Goal: Task Accomplishment & Management: Complete application form

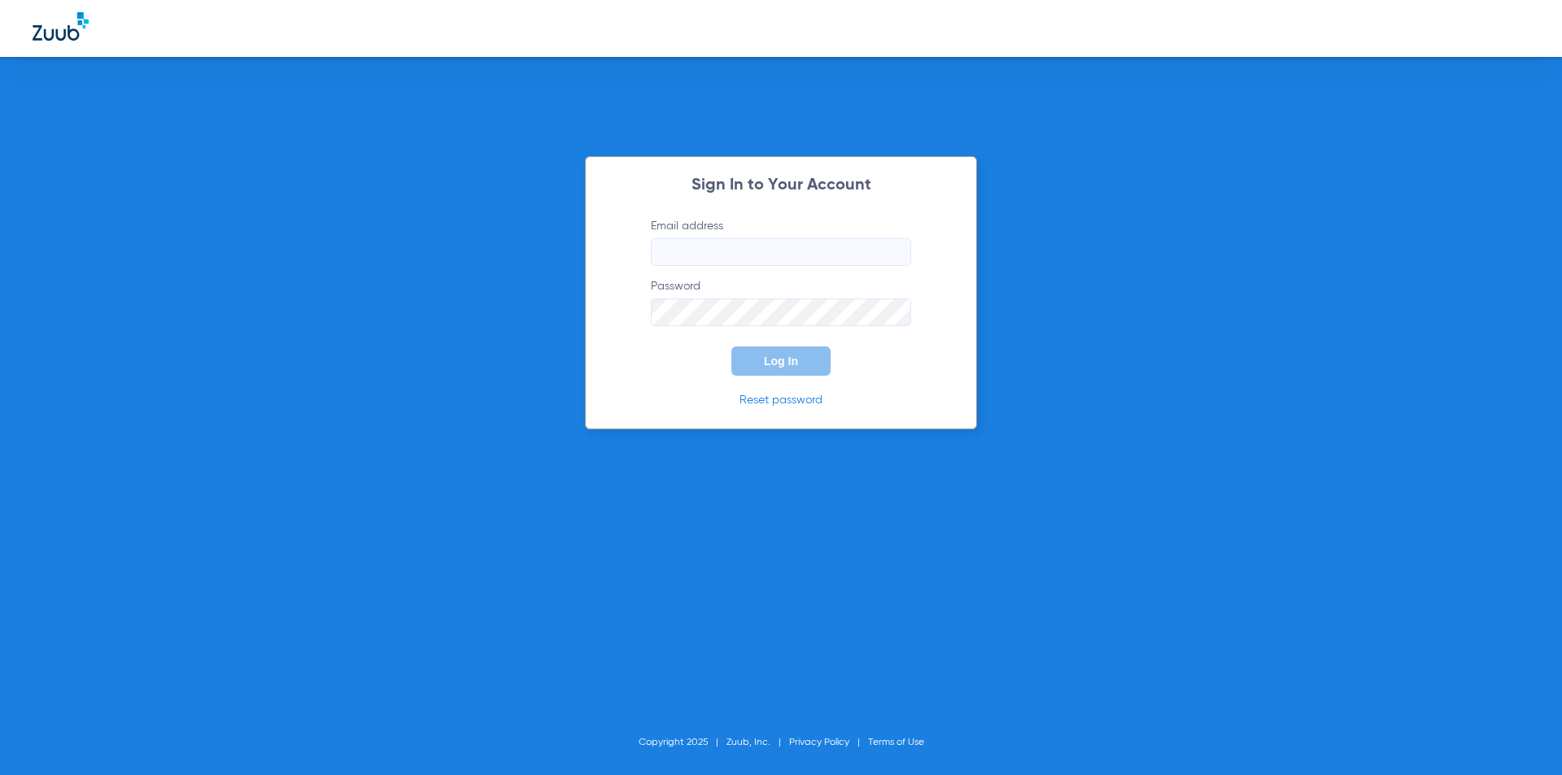
type input "[EMAIL_ADDRESS][DOMAIN_NAME]"
click at [767, 365] on span "Log In" at bounding box center [781, 361] width 34 height 13
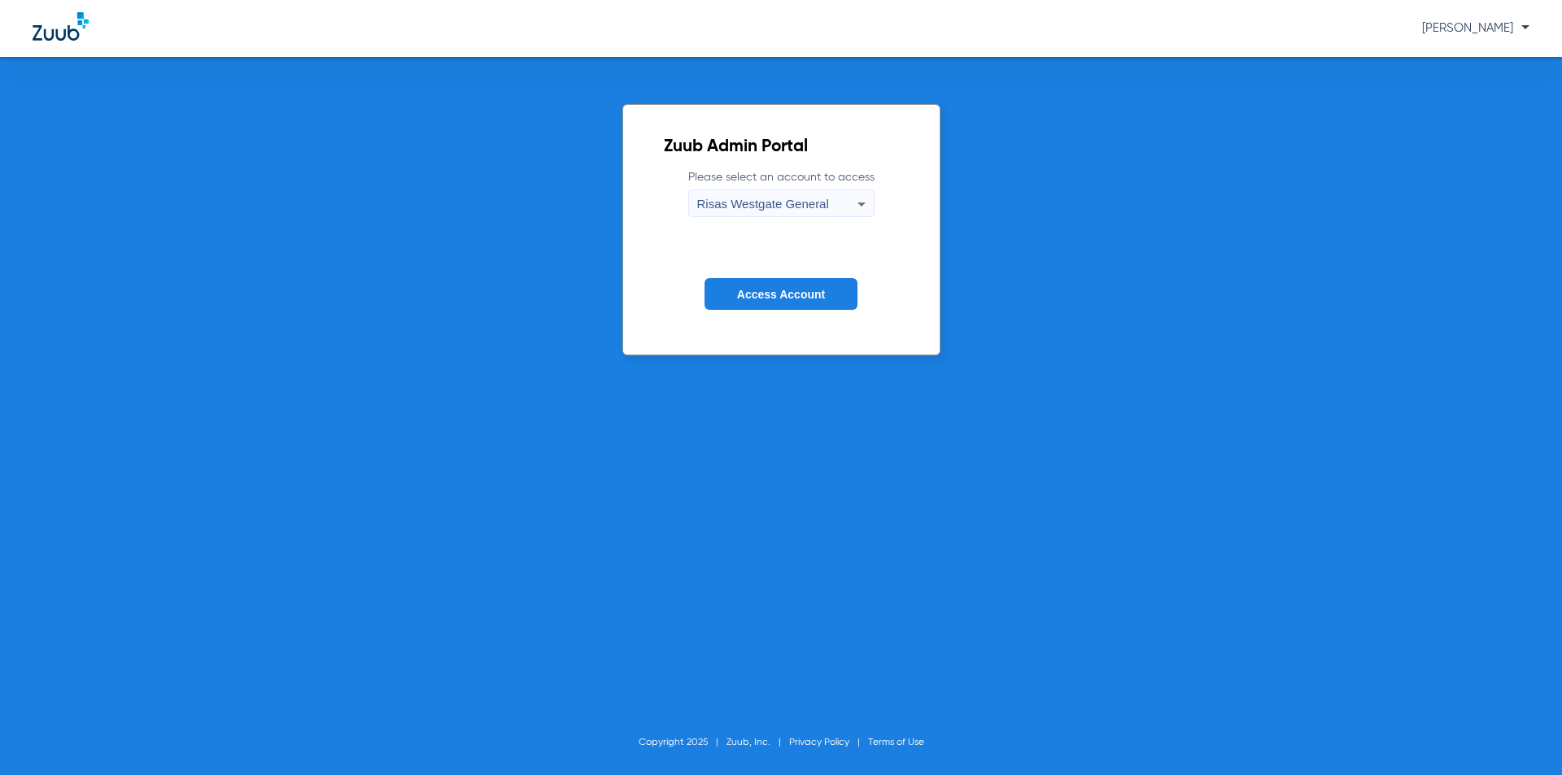
click at [816, 308] on button "Access Account" at bounding box center [781, 294] width 153 height 32
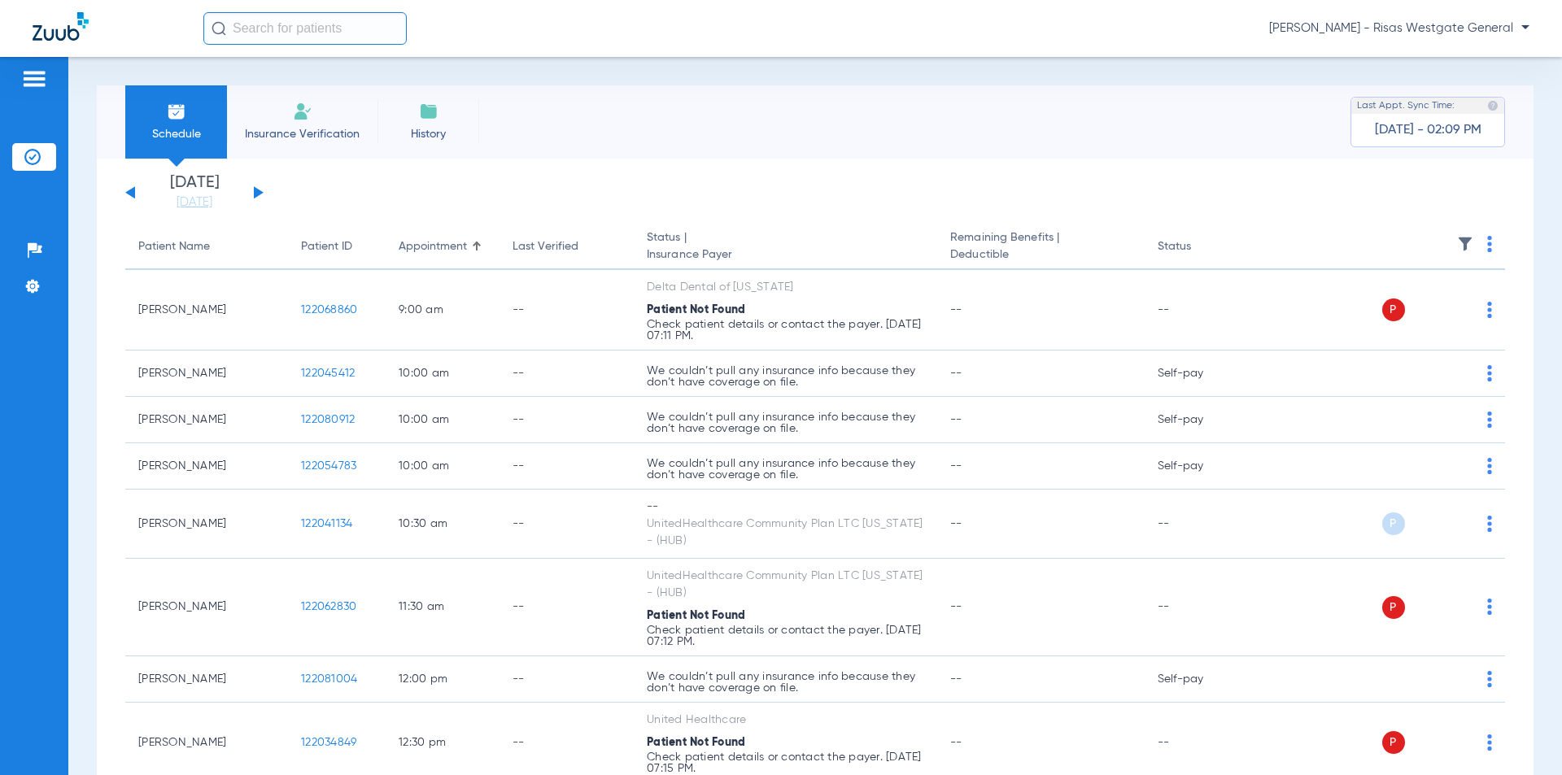
click at [338, 133] on span "Insurance Verification" at bounding box center [302, 134] width 126 height 16
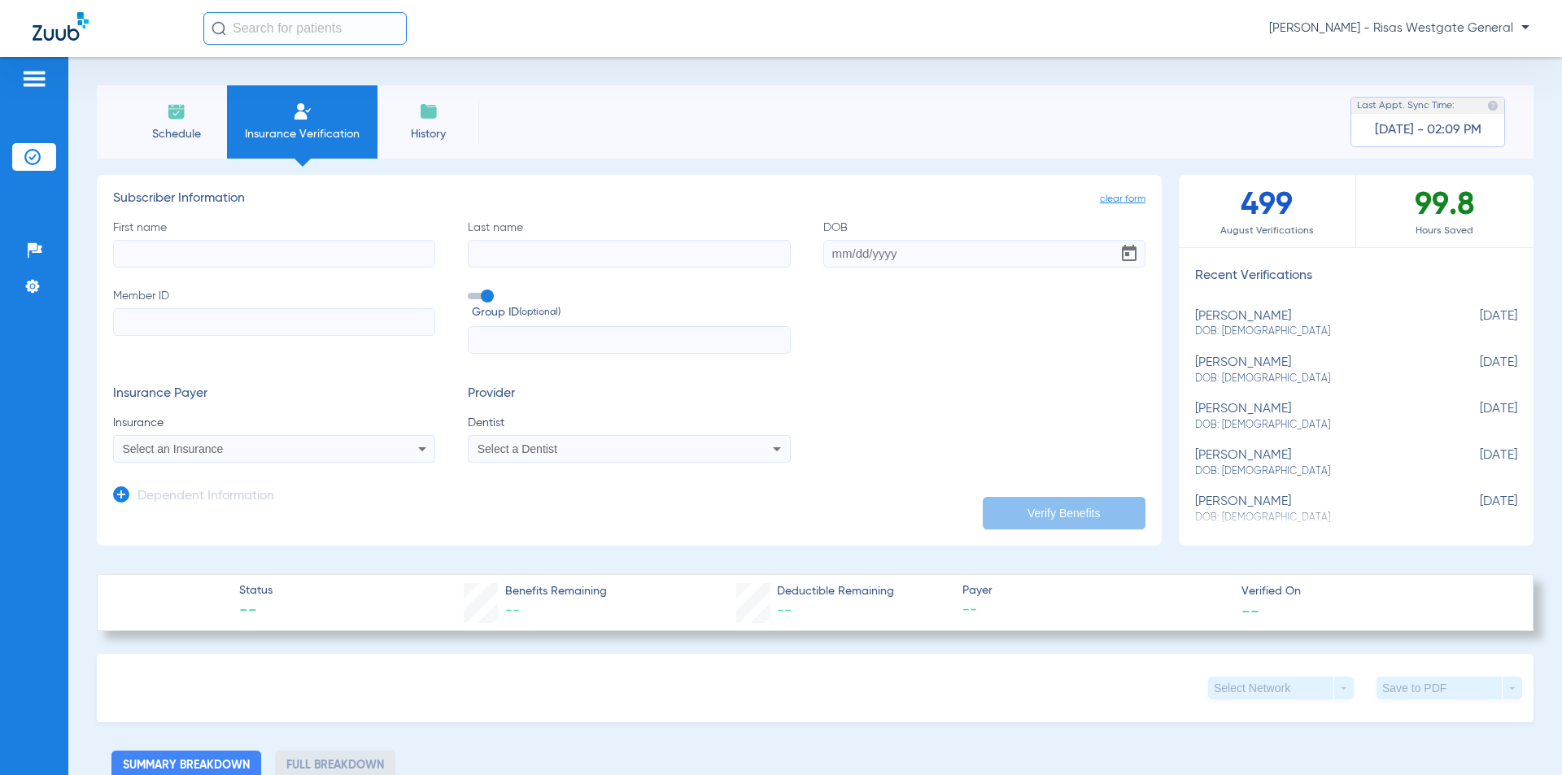
click at [301, 243] on input "First name" at bounding box center [274, 254] width 322 height 28
type input "[PERSON_NAME]"
type input "[DATE]"
click at [217, 310] on input "Member ID" at bounding box center [274, 322] width 322 height 28
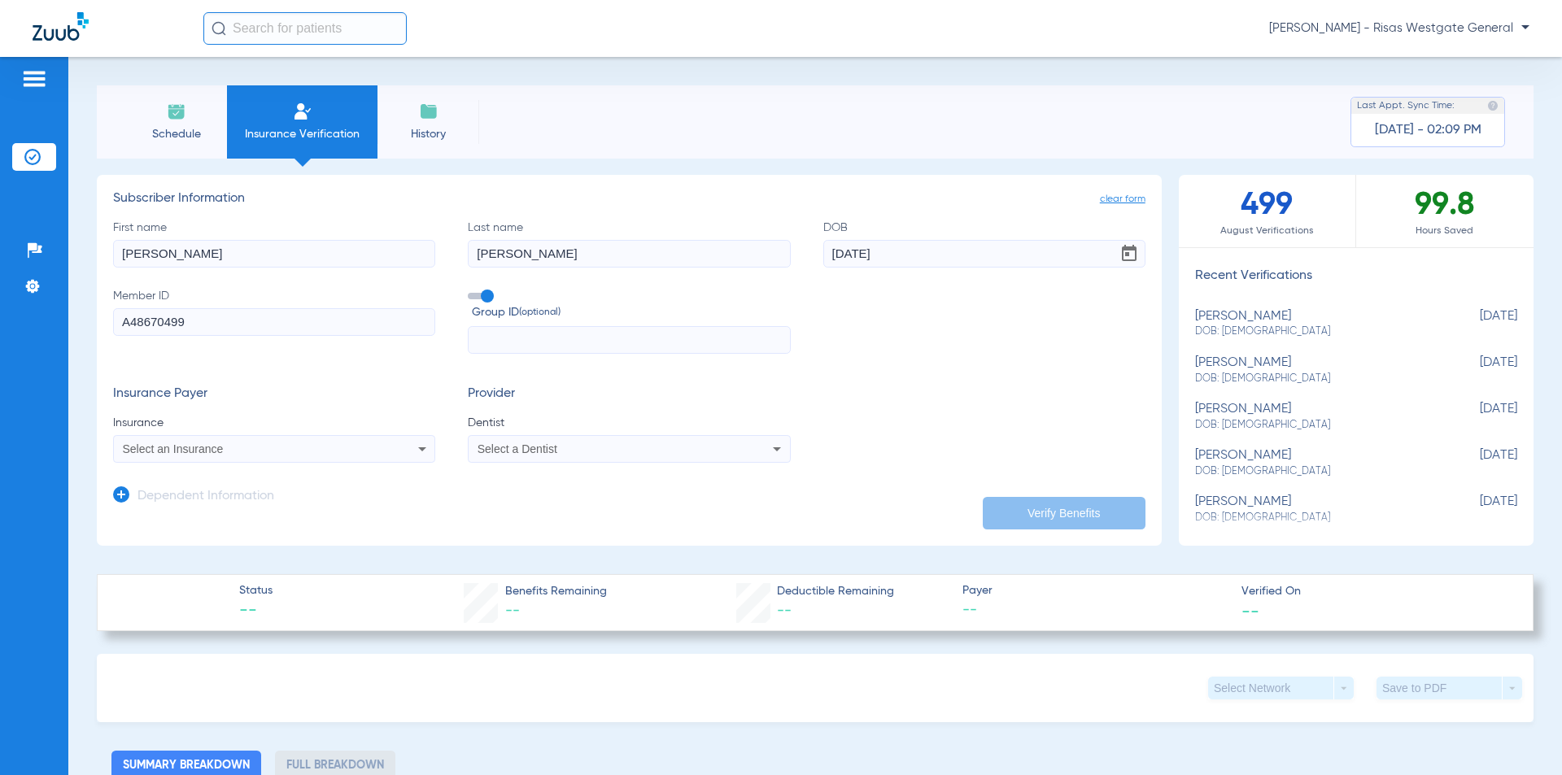
type input "A48670499"
click at [299, 451] on div "Select an Insurance" at bounding box center [244, 448] width 243 height 11
type input "UNITED HEA"
click at [295, 526] on span "United Healthcare Community Plan" at bounding box center [216, 532] width 178 height 13
click at [569, 453] on div "Select a Dentist" at bounding box center [599, 448] width 243 height 11
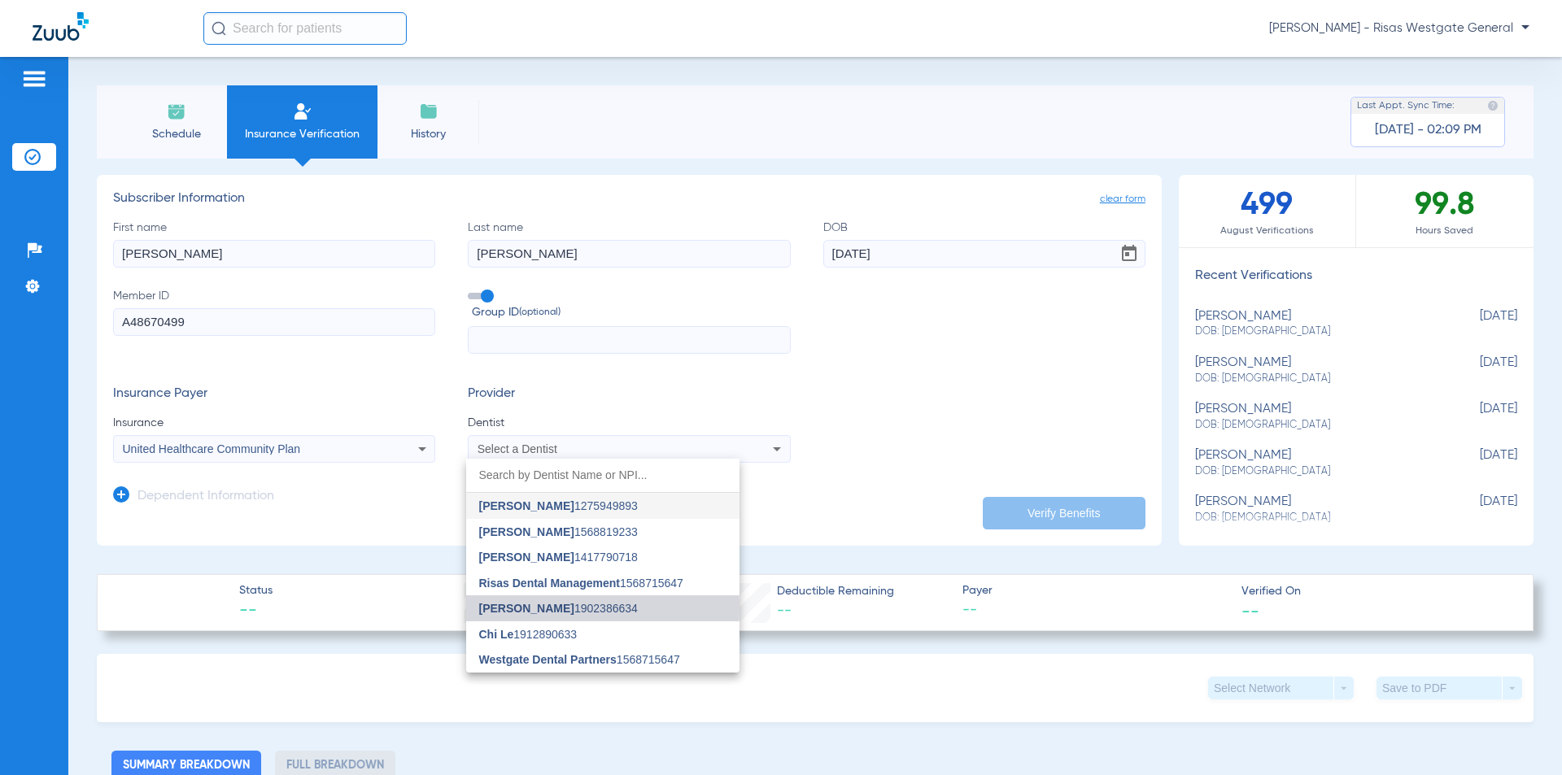
click at [524, 608] on span "[PERSON_NAME]" at bounding box center [526, 608] width 95 height 13
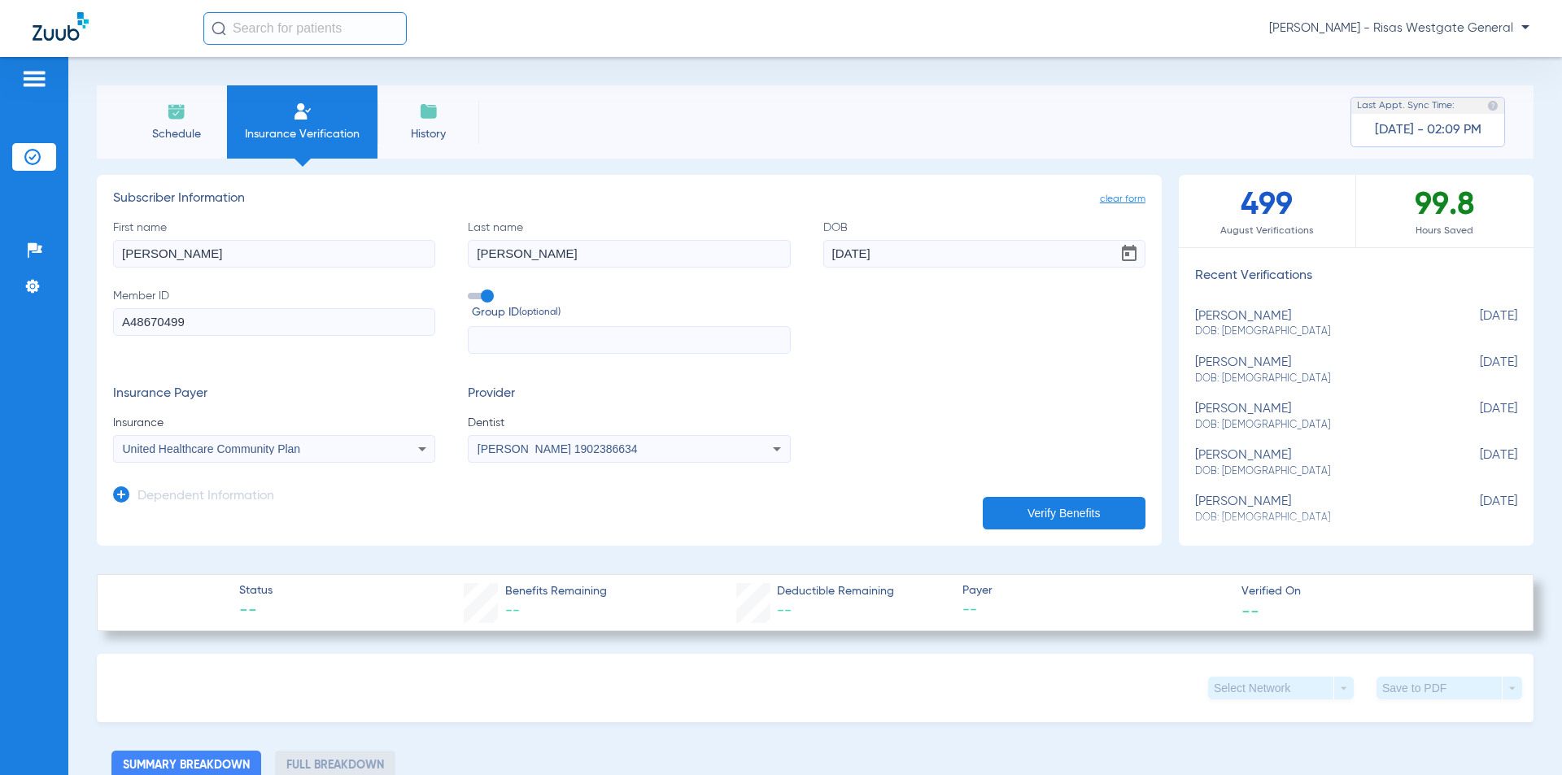
click at [983, 527] on button "Verify Benefits" at bounding box center [1064, 513] width 163 height 33
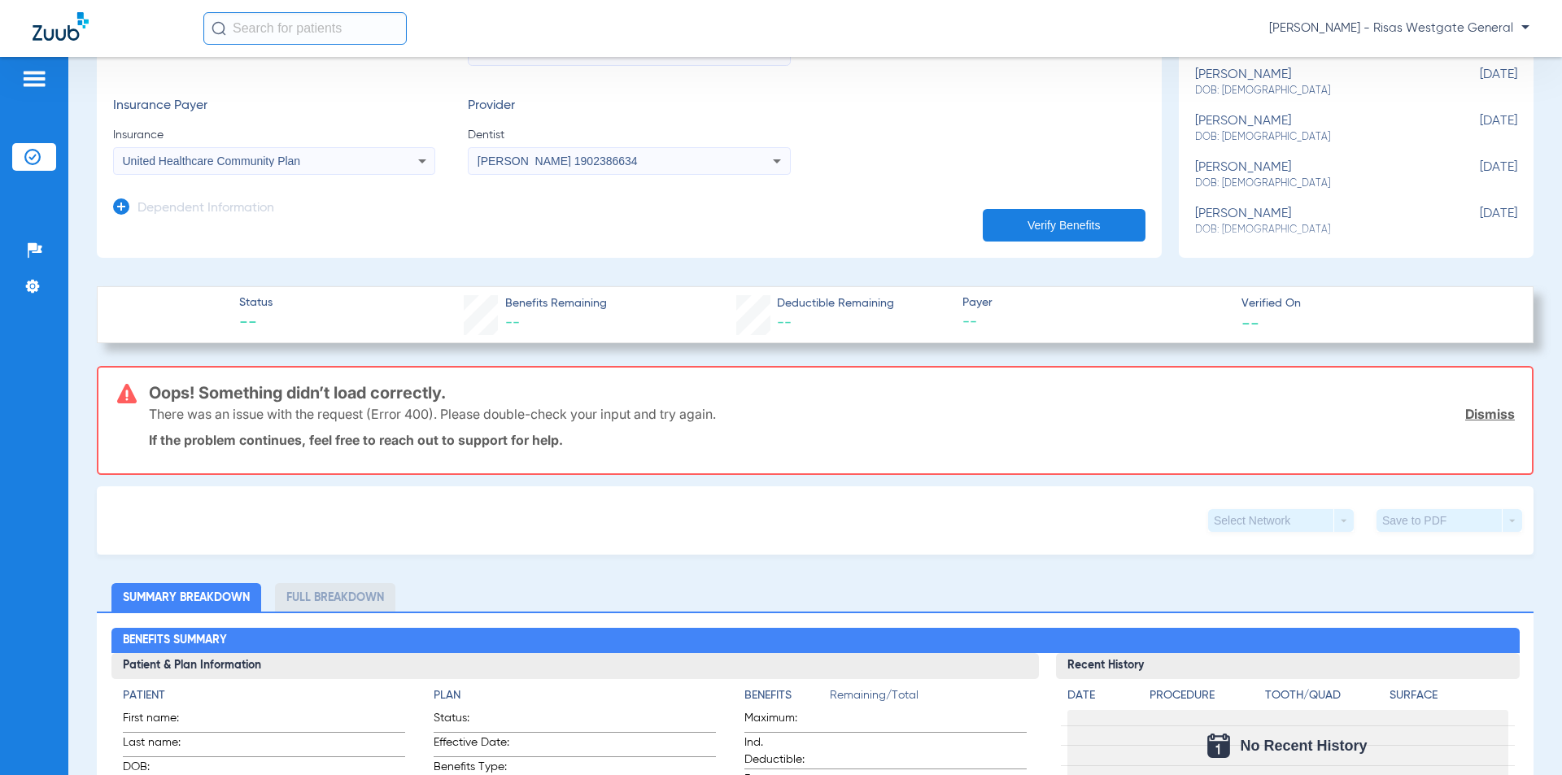
scroll to position [244, 0]
